Goal: Task Accomplishment & Management: Manage account settings

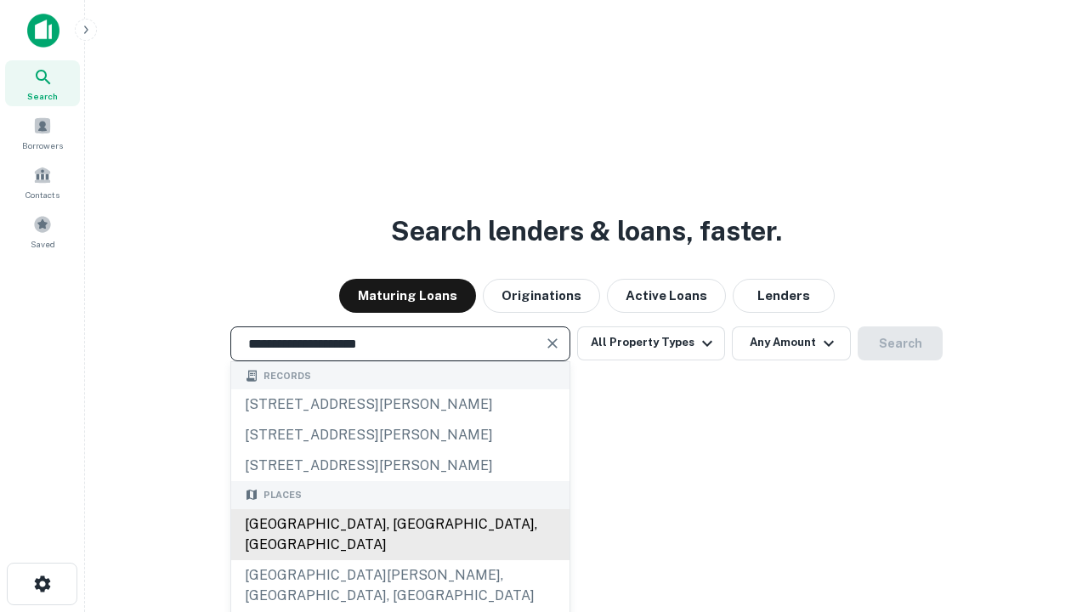
click at [399, 560] on div "[GEOGRAPHIC_DATA], [GEOGRAPHIC_DATA], [GEOGRAPHIC_DATA]" at bounding box center [400, 534] width 338 height 51
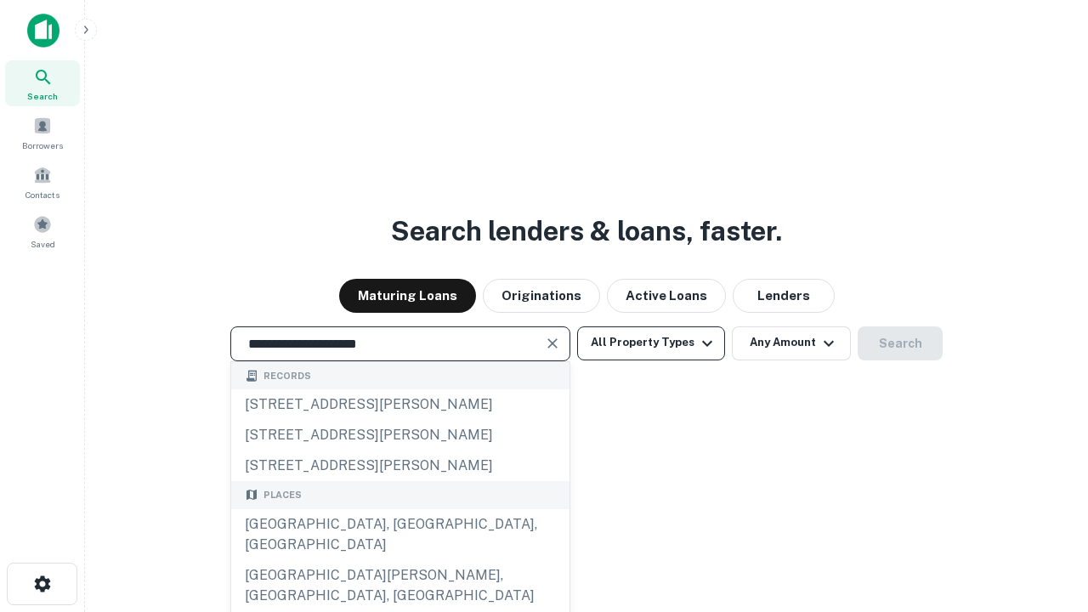
type input "**********"
click at [651, 342] on button "All Property Types" at bounding box center [651, 343] width 148 height 34
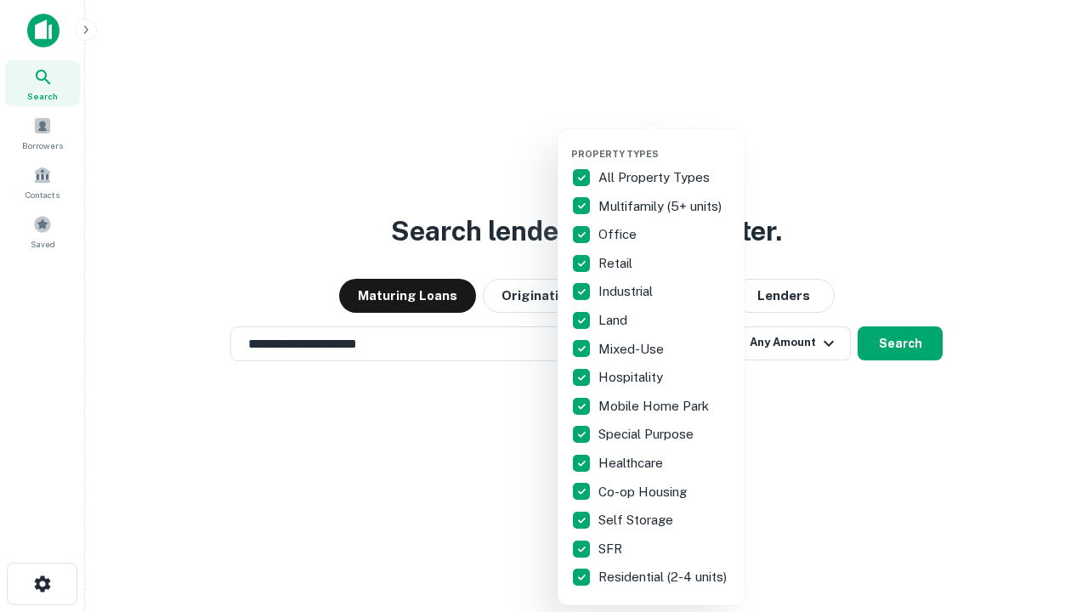
click at [664, 143] on button "button" at bounding box center [664, 143] width 187 height 1
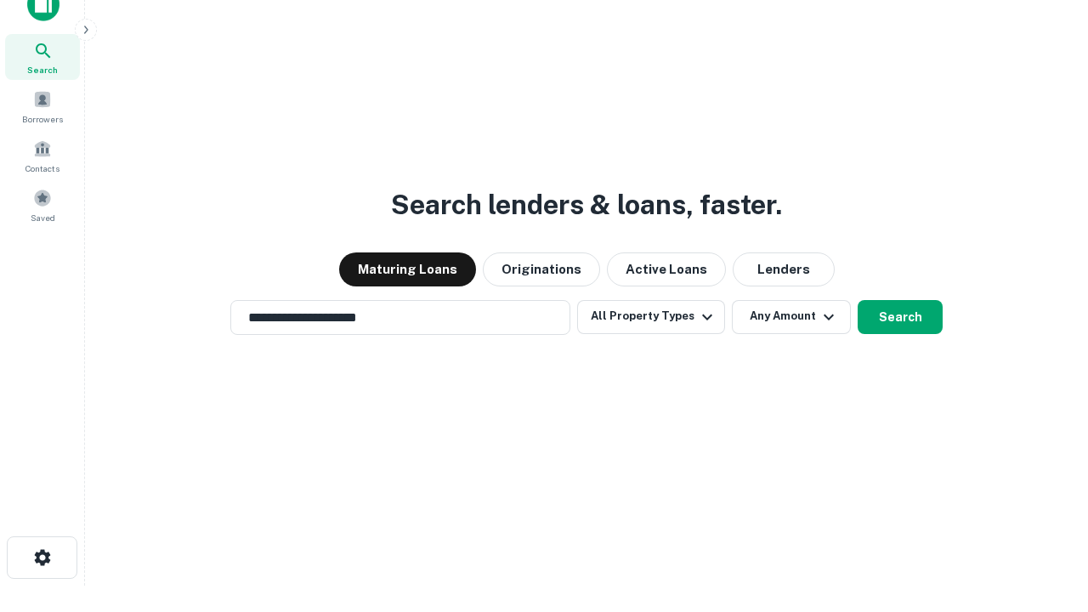
scroll to position [10, 205]
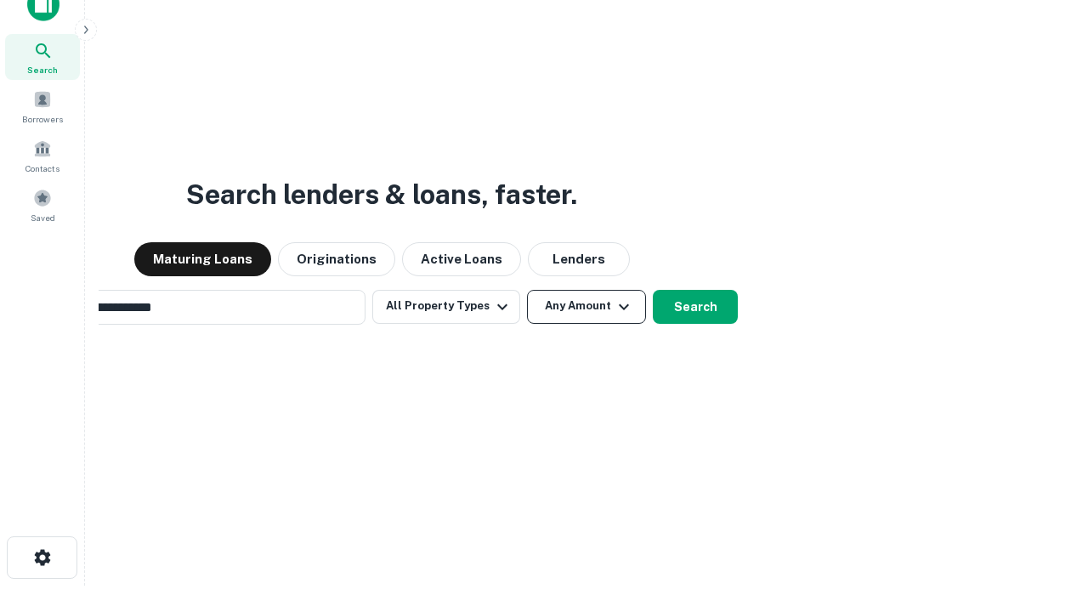
click at [527, 290] on button "Any Amount" at bounding box center [586, 307] width 119 height 34
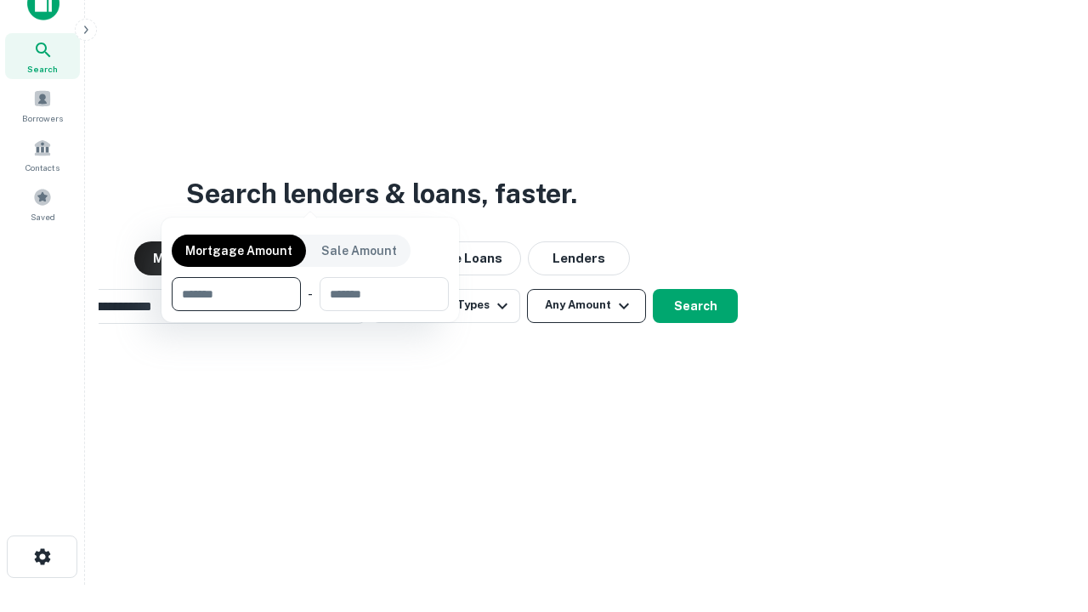
scroll to position [122, 481]
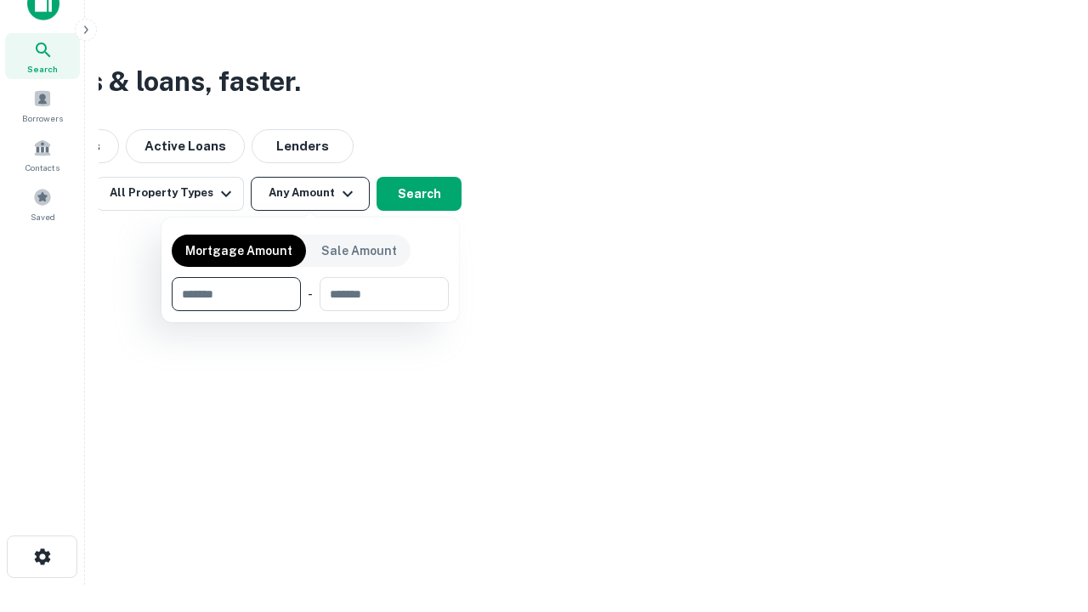
type input "*******"
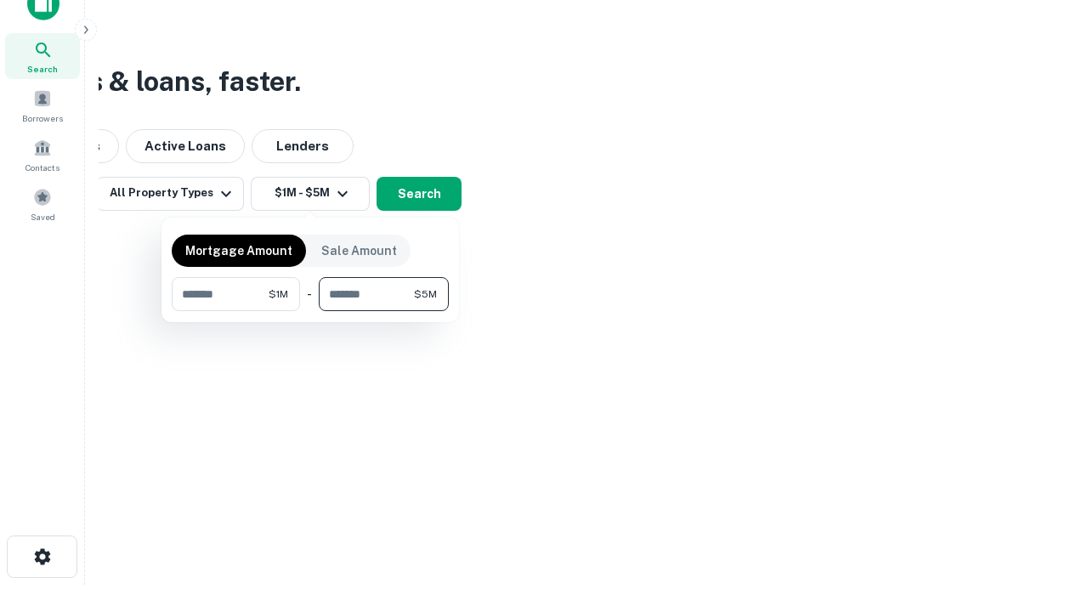
type input "*******"
click at [310, 311] on button "button" at bounding box center [310, 311] width 277 height 1
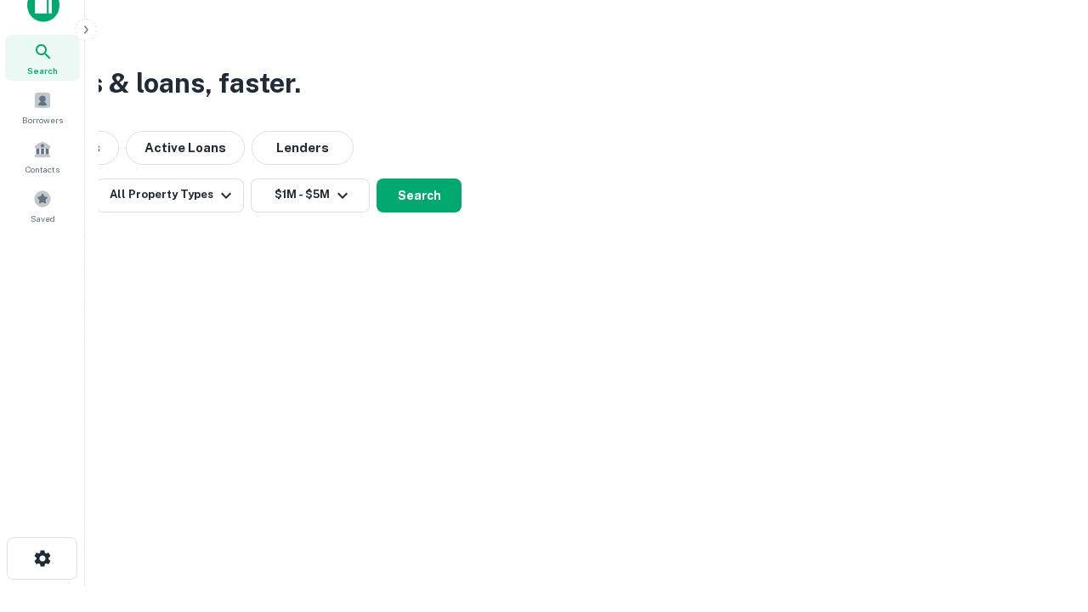
scroll to position [10, 314]
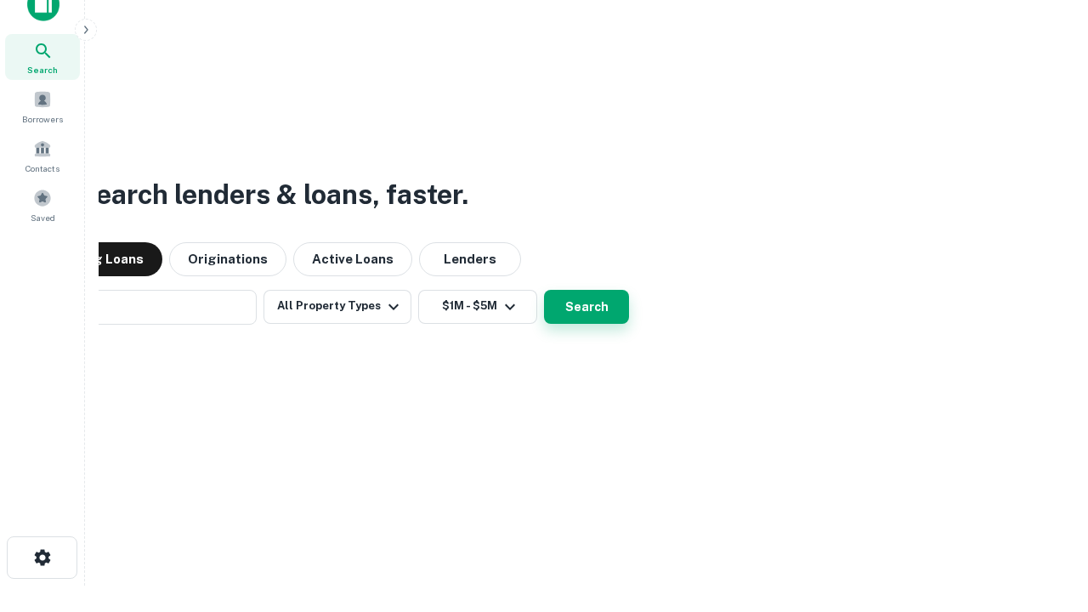
click at [544, 290] on button "Search" at bounding box center [586, 307] width 85 height 34
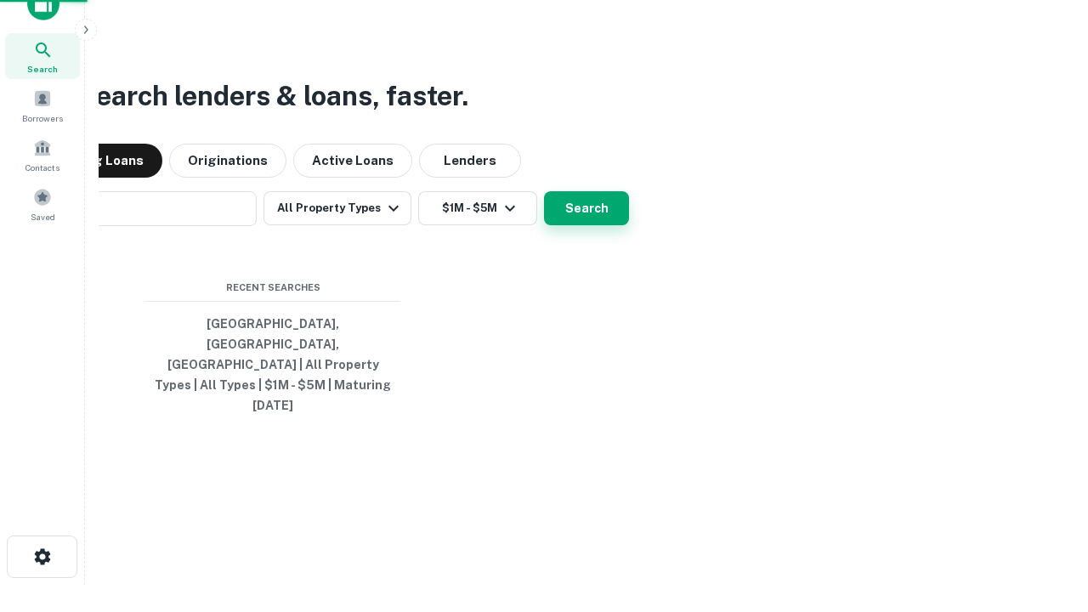
scroll to position [45, 481]
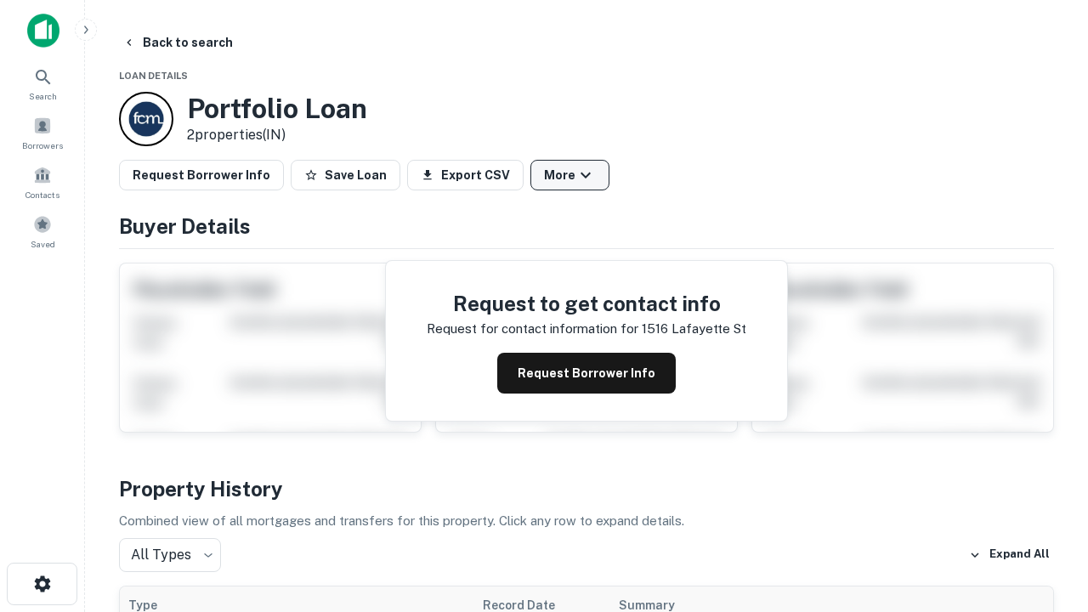
click at [569, 175] on button "More" at bounding box center [569, 175] width 79 height 31
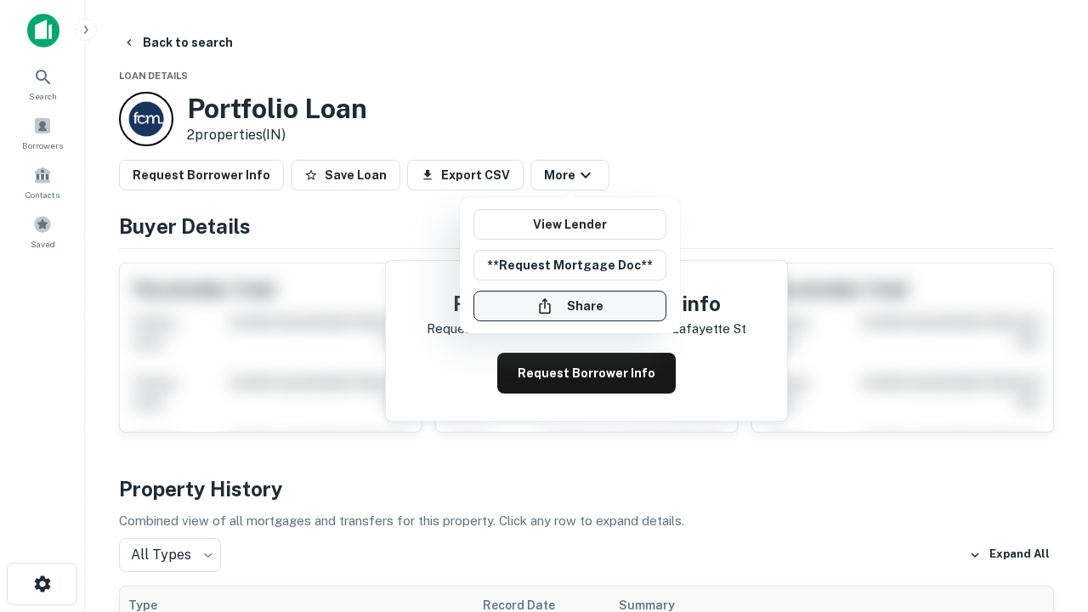
click at [569, 306] on button "Share" at bounding box center [569, 306] width 193 height 31
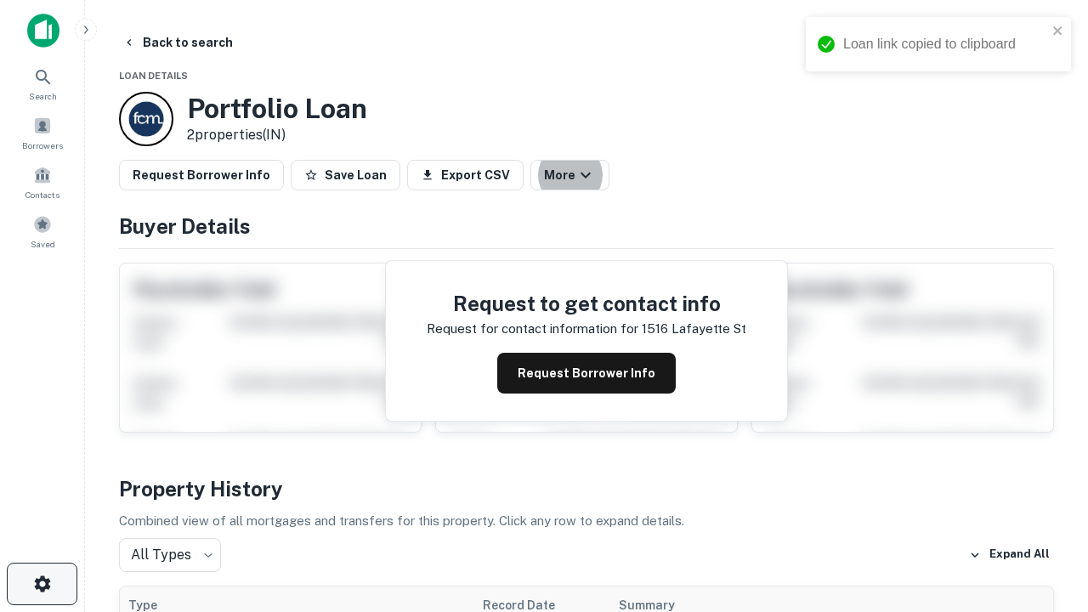
click at [42, 584] on icon "button" at bounding box center [42, 584] width 20 height 20
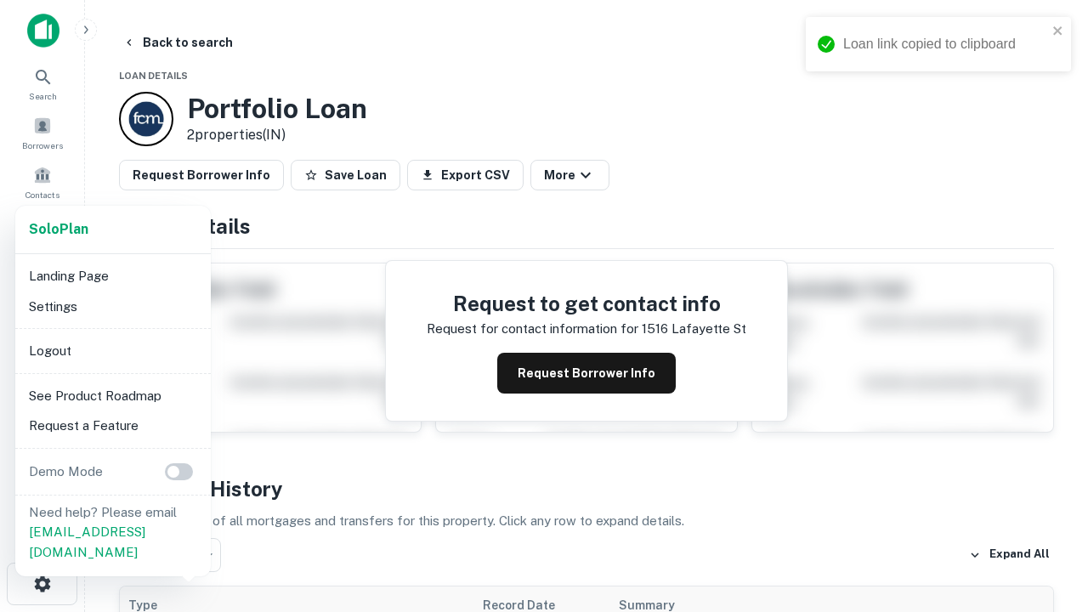
click at [112, 350] on li "Logout" at bounding box center [113, 351] width 182 height 31
